Goal: Task Accomplishment & Management: Manage account settings

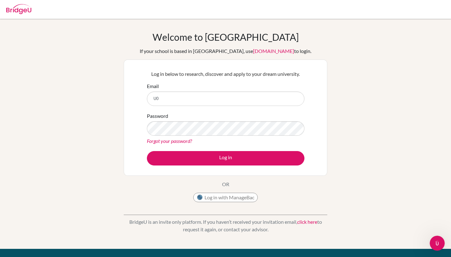
type input "U"
click at [212, 196] on button "Log in with ManageBac" at bounding box center [225, 197] width 65 height 9
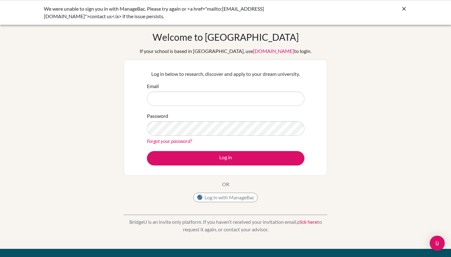
click at [241, 195] on button "Log in with ManageBac" at bounding box center [225, 197] width 65 height 9
click at [235, 201] on button "Log in with ManageBac" at bounding box center [225, 197] width 65 height 9
click at [402, 7] on icon at bounding box center [404, 9] width 6 height 6
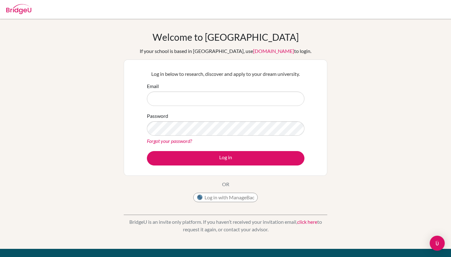
click at [247, 201] on button "Log in with ManageBac" at bounding box center [225, 197] width 65 height 9
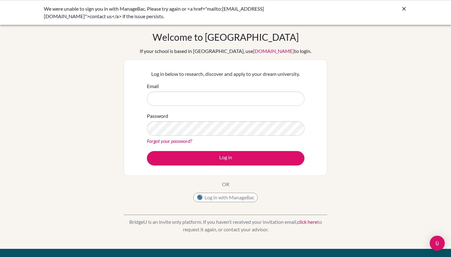
click at [293, 97] on input "Email" at bounding box center [226, 99] width 158 height 14
click at [199, 95] on input "Email" at bounding box center [226, 99] width 158 height 14
type input "U02701@"
click at [409, 5] on div "We were unable to sign you in with ManageBac. Please try again or <a href="mail…" at bounding box center [225, 12] width 451 height 25
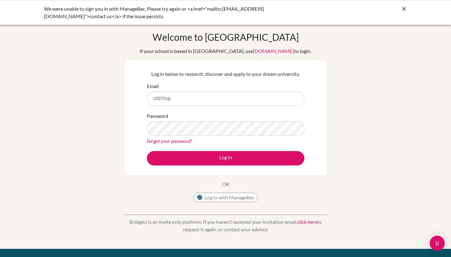
click at [404, 9] on icon at bounding box center [404, 9] width 6 height 6
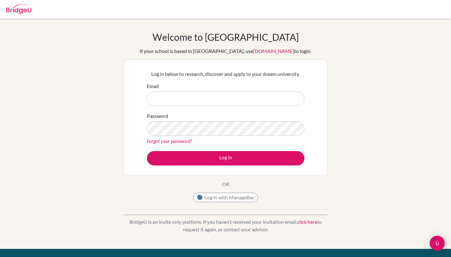
click at [223, 200] on button "Log in with ManageBac" at bounding box center [225, 197] width 65 height 9
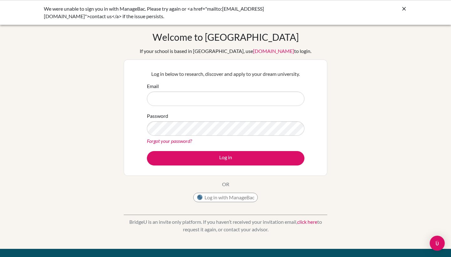
click at [288, 67] on div "Log in below to research, discover and apply to your dream university. Email Pa…" at bounding box center [225, 117] width 165 height 103
click at [241, 195] on button "Log in with ManageBac" at bounding box center [225, 197] width 65 height 9
click at [406, 7] on icon at bounding box center [404, 9] width 6 height 6
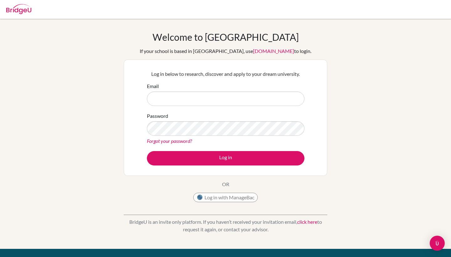
click at [238, 190] on div "Welcome to BridgeU If your school is based in China, use app.bridge-u.com.cn to…" at bounding box center [226, 118] width 204 height 174
click at [238, 198] on button "Log in with ManageBac" at bounding box center [225, 197] width 65 height 9
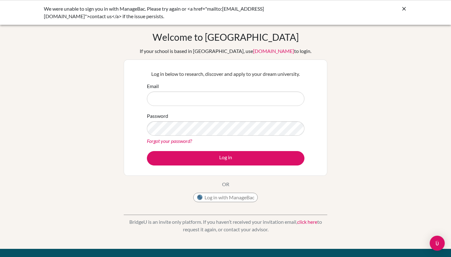
click at [405, 5] on div at bounding box center [404, 9] width 6 height 8
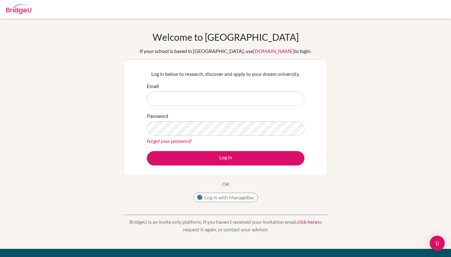
click at [237, 196] on button "Log in with ManageBac" at bounding box center [225, 197] width 65 height 9
click at [233, 195] on button "Log in with ManageBac" at bounding box center [225, 197] width 65 height 9
